Goal: Entertainment & Leisure: Consume media (video, audio)

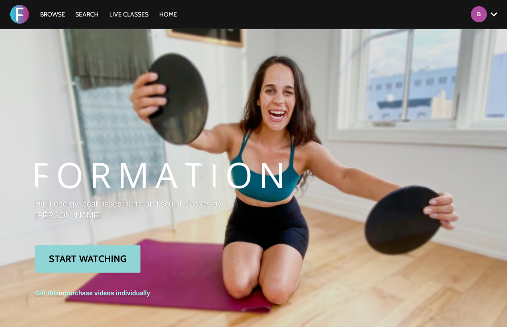
click at [100, 256] on link "Start Watching" at bounding box center [87, 259] width 105 height 28
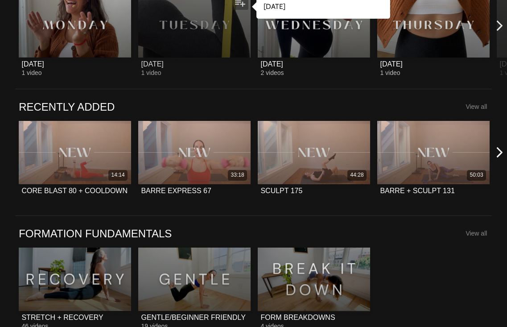
scroll to position [511, 0]
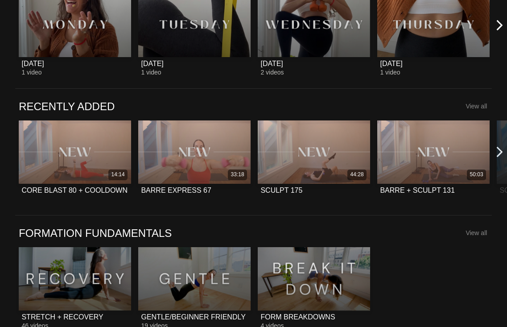
click at [498, 151] on icon at bounding box center [499, 151] width 11 height 11
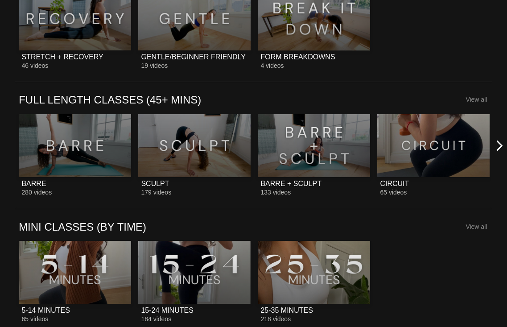
scroll to position [772, 0]
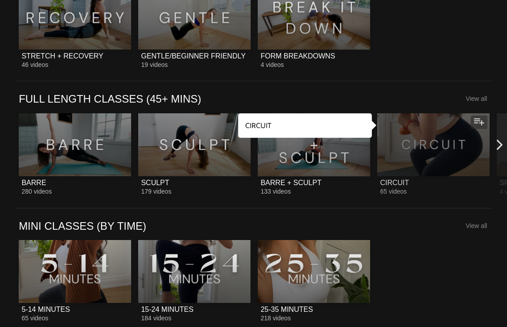
click at [433, 147] on div at bounding box center [433, 144] width 112 height 63
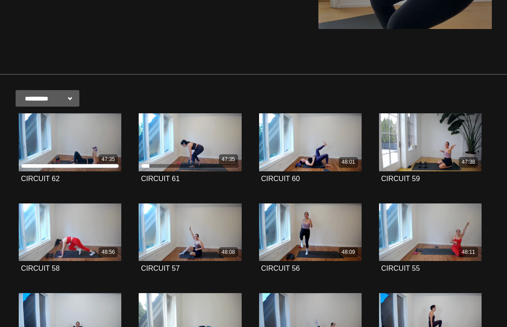
scroll to position [133, 0]
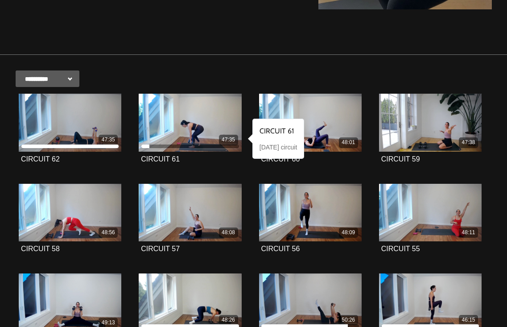
click at [249, 174] on li "47:35 CIRCUIT 61" at bounding box center [190, 139] width 120 height 90
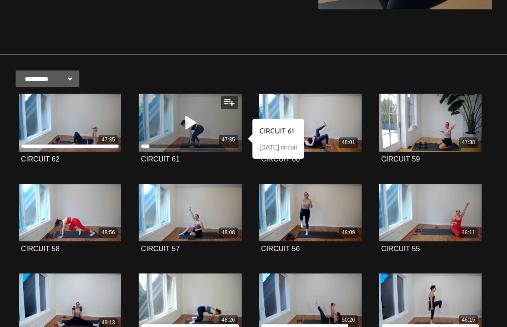
click at [226, 124] on div "47:35" at bounding box center [190, 123] width 103 height 58
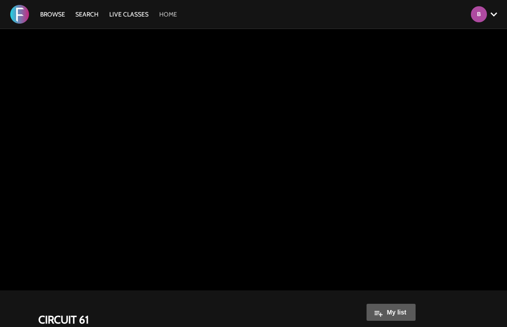
click at [174, 17] on link "HOME" at bounding box center [168, 14] width 27 height 8
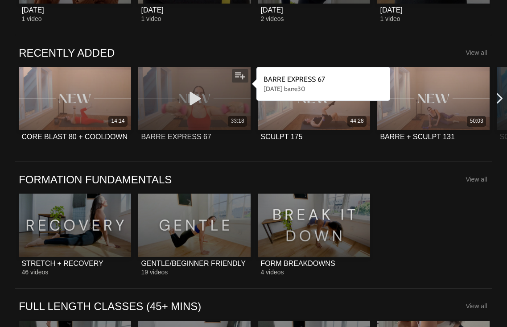
scroll to position [572, 0]
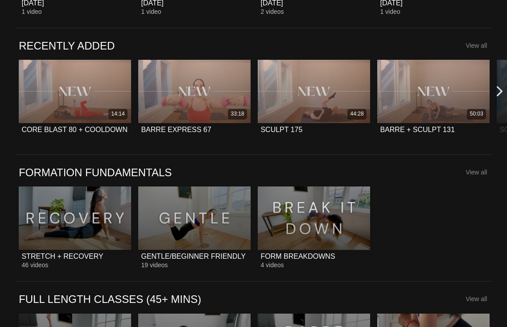
click at [498, 94] on icon at bounding box center [499, 91] width 11 height 11
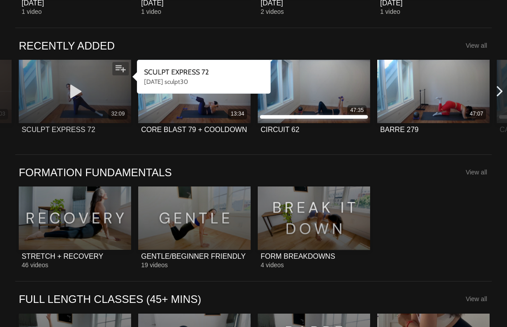
click at [103, 100] on div "32:09" at bounding box center [75, 91] width 112 height 63
